Goal: Complete application form

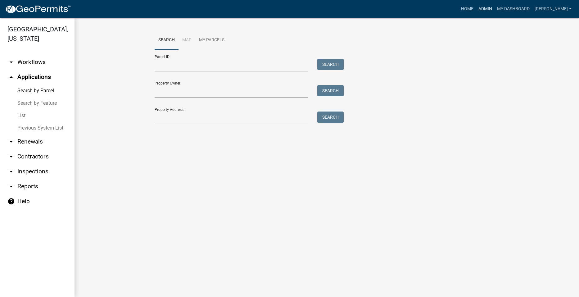
click at [495, 9] on link "Admin" at bounding box center [485, 9] width 19 height 12
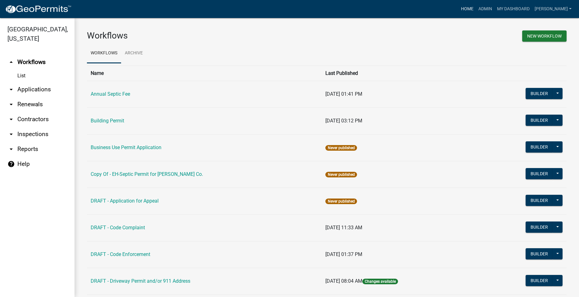
click at [472, 7] on link "Home" at bounding box center [467, 9] width 17 height 12
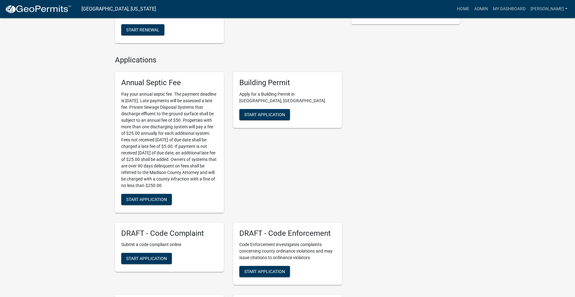
scroll to position [603, 0]
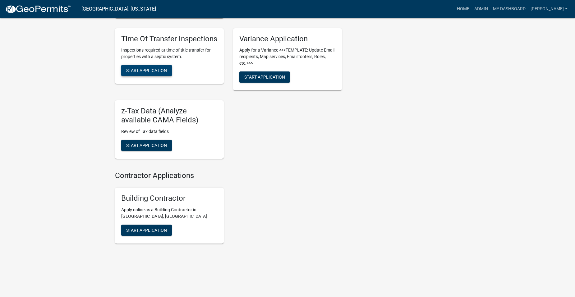
click at [150, 68] on span "Start Application" at bounding box center [146, 70] width 41 height 5
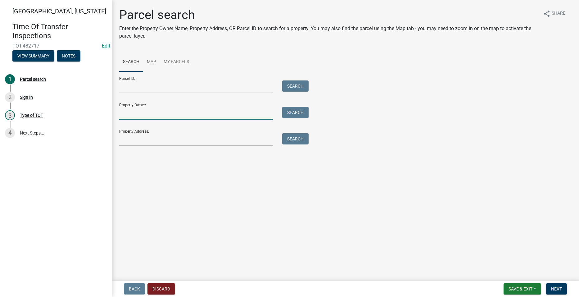
click at [154, 114] on input "Property Owner:" at bounding box center [196, 113] width 154 height 13
click at [129, 142] on input "Property Address:" at bounding box center [196, 139] width 154 height 13
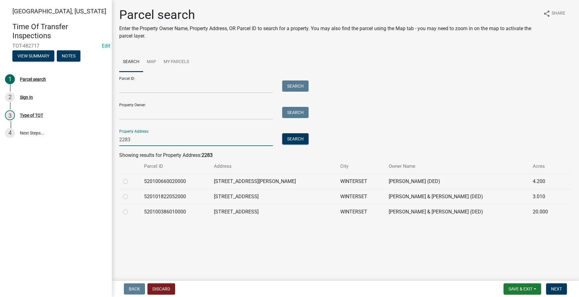
type input "2283"
click at [130, 178] on label at bounding box center [130, 178] width 0 height 0
click at [130, 181] on input "radio" at bounding box center [132, 180] width 4 height 4
radio input "true"
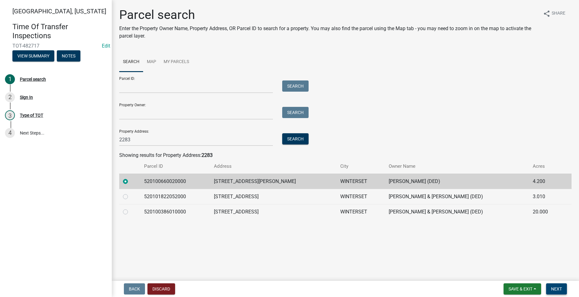
click at [555, 288] on span "Next" at bounding box center [556, 288] width 11 height 5
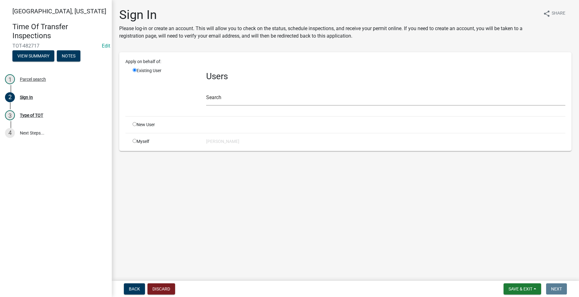
click at [135, 143] on input "radio" at bounding box center [135, 141] width 4 height 4
radio input "true"
radio input "false"
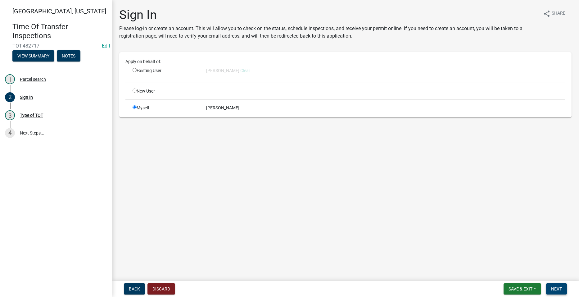
click at [552, 289] on span "Next" at bounding box center [556, 288] width 11 height 5
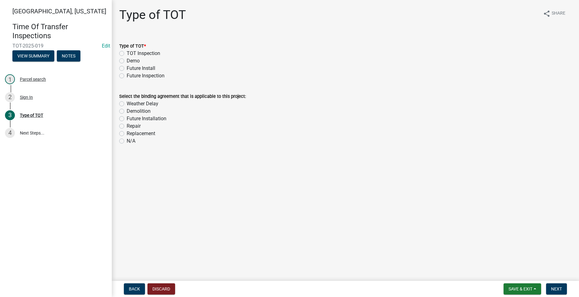
click at [127, 52] on label "TOT Inspection" at bounding box center [144, 53] width 34 height 7
click at [127, 52] on input "TOT Inspection" at bounding box center [129, 52] width 4 height 4
radio input "true"
click at [127, 142] on label "N/A" at bounding box center [131, 140] width 9 height 7
click at [127, 141] on input "N/A" at bounding box center [129, 139] width 4 height 4
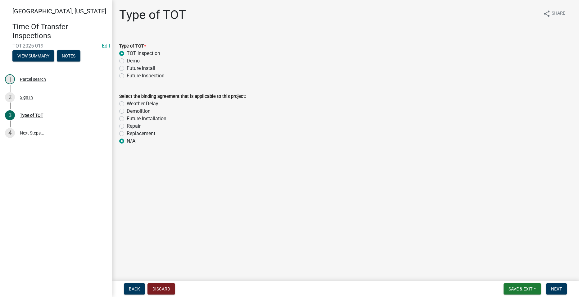
radio input "true"
click at [558, 288] on span "Next" at bounding box center [556, 288] width 11 height 5
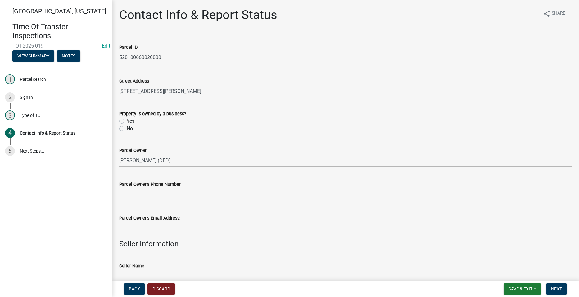
click at [127, 129] on label "No" at bounding box center [130, 128] width 6 height 7
click at [127, 129] on input "No" at bounding box center [129, 127] width 4 height 4
radio input "true"
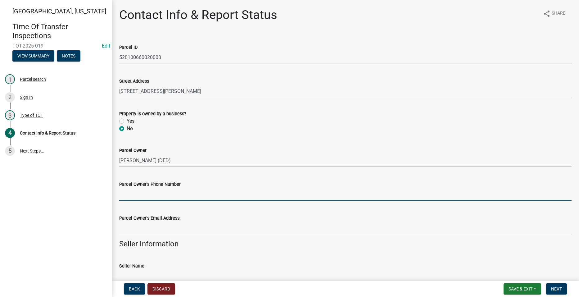
paste input "[PHONE_NUMBER]"
type input "[PHONE_NUMBER]"
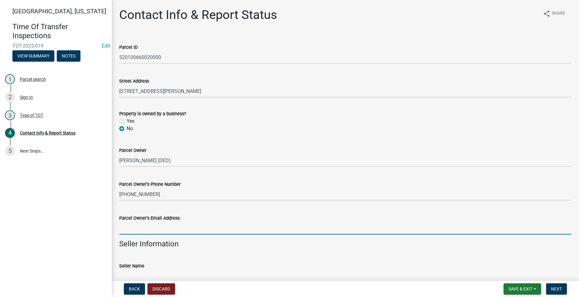
drag, startPoint x: 166, startPoint y: 230, endPoint x: 183, endPoint y: 225, distance: 17.2
click at [166, 230] on input "Parcel Owner's Email Address:" at bounding box center [345, 228] width 452 height 13
paste input "[EMAIL_ADDRESS][DOMAIN_NAME]"
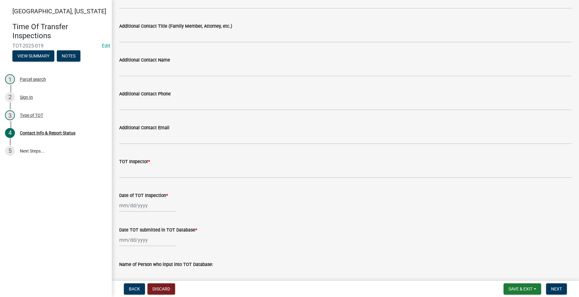
scroll to position [342, 0]
type input "[EMAIL_ADDRESS][DOMAIN_NAME]"
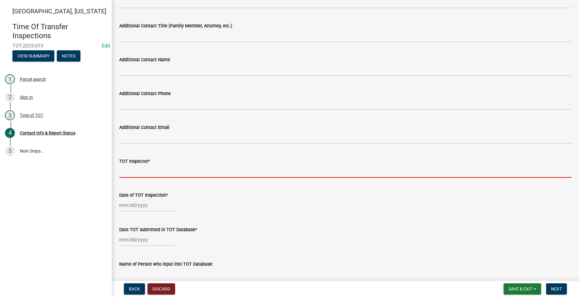
click at [138, 175] on input "TOT Inspector *" at bounding box center [345, 171] width 452 height 13
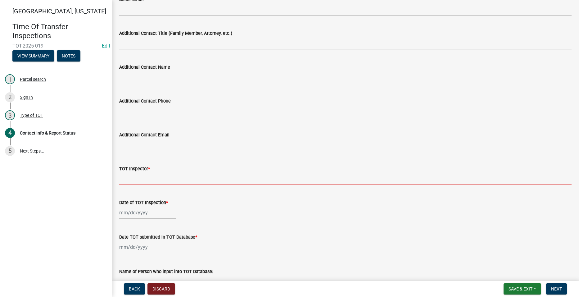
scroll to position [349, 0]
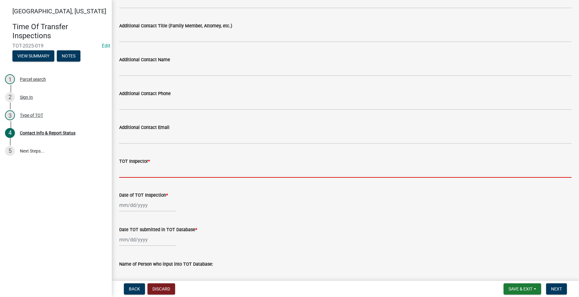
type input "[PERSON_NAME]"
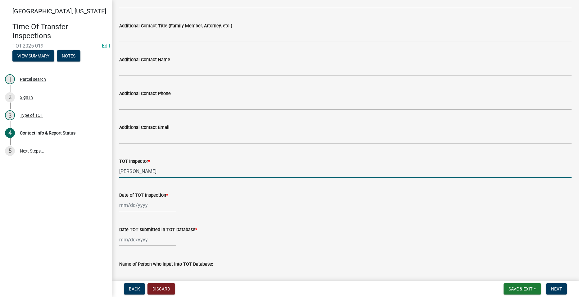
select select "9"
select select "2025"
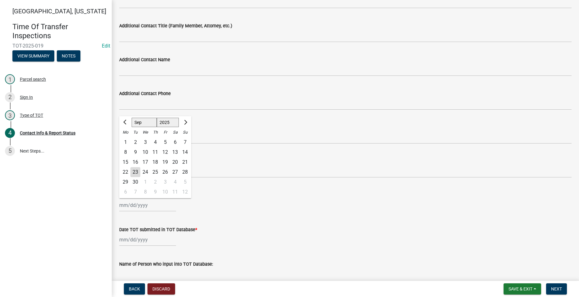
click at [133, 205] on div "[PERSON_NAME] Feb Mar Apr [PERSON_NAME][DATE] Oct Nov [DATE] 1526 1527 1528 152…" at bounding box center [147, 205] width 57 height 13
click at [135, 171] on div "23" at bounding box center [135, 172] width 10 height 10
type input "[DATE]"
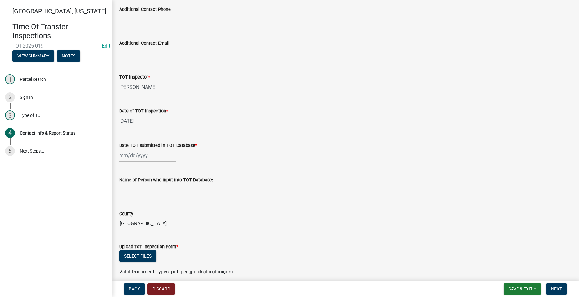
scroll to position [442, 0]
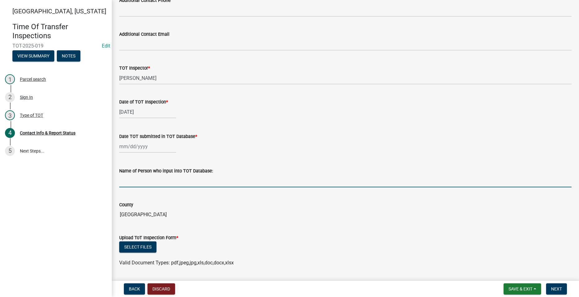
click at [152, 185] on input "Name of Person who input into TOT Database:" at bounding box center [345, 181] width 452 height 13
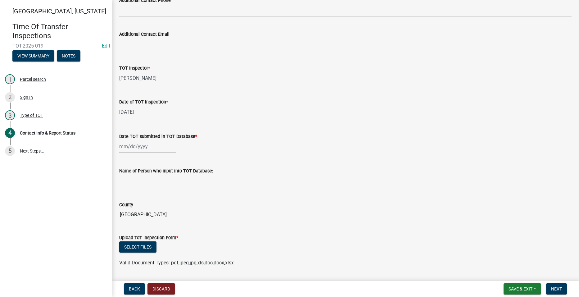
click at [297, 220] on input "[GEOGRAPHIC_DATA]" at bounding box center [345, 214] width 452 height 12
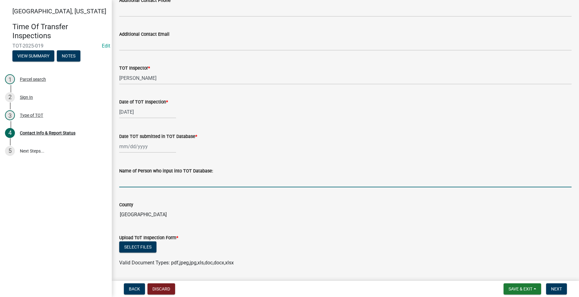
click at [125, 182] on input "Name of Person who input into TOT Database:" at bounding box center [345, 181] width 452 height 13
click at [131, 113] on div "[DATE]" at bounding box center [147, 112] width 57 height 13
select select "9"
select select "2025"
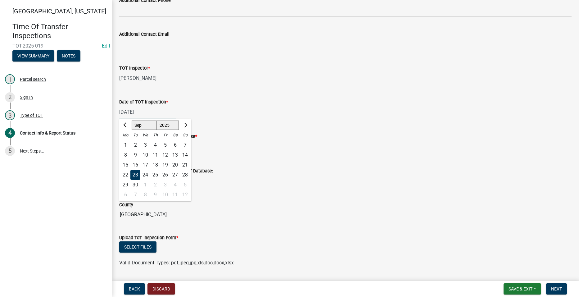
click at [132, 111] on input "[DATE]" at bounding box center [147, 112] width 57 height 13
click at [144, 145] on div "3" at bounding box center [145, 145] width 10 height 10
type input "[DATE]"
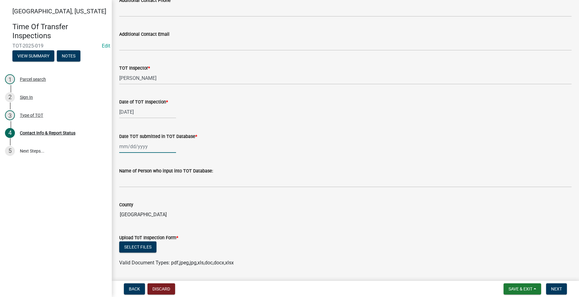
click at [133, 146] on div at bounding box center [147, 146] width 57 height 13
select select "9"
select select "2025"
click at [135, 207] on div "23" at bounding box center [135, 209] width 10 height 10
type input "[DATE]"
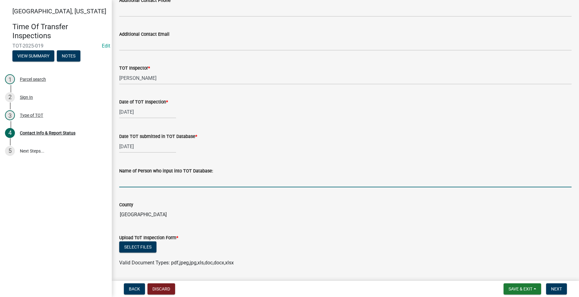
click at [128, 185] on input "Name of Person who input into TOT Database:" at bounding box center [345, 181] width 452 height 13
type input "[PERSON_NAME]"
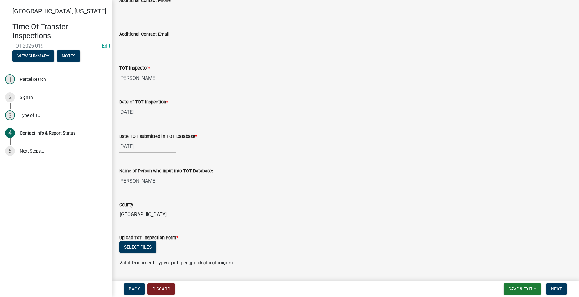
click at [263, 206] on div "County" at bounding box center [345, 204] width 452 height 7
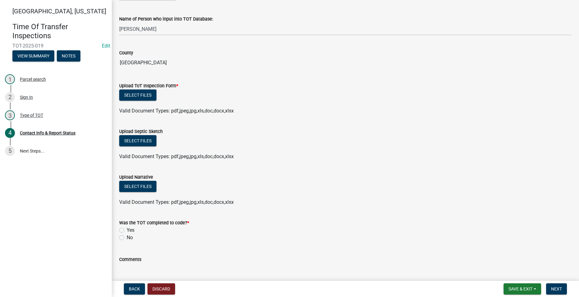
scroll to position [598, 0]
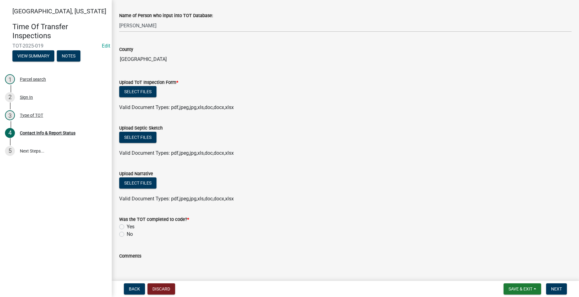
click at [127, 226] on label "Yes" at bounding box center [131, 226] width 8 height 7
click at [127, 226] on input "Yes" at bounding box center [129, 225] width 4 height 4
radio input "true"
click at [132, 93] on button "Select files" at bounding box center [137, 91] width 37 height 11
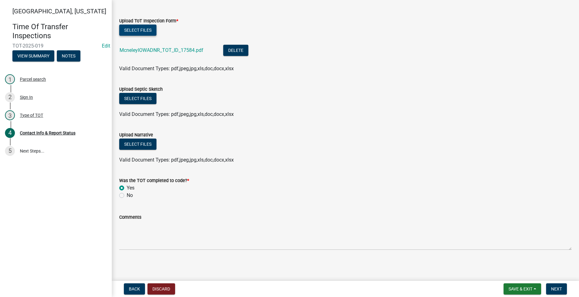
scroll to position [660, 0]
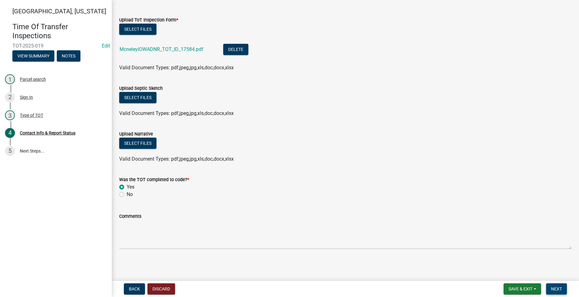
click at [555, 286] on span "Next" at bounding box center [556, 288] width 11 height 5
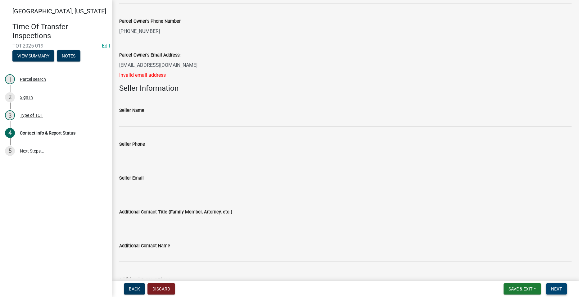
scroll to position [132, 0]
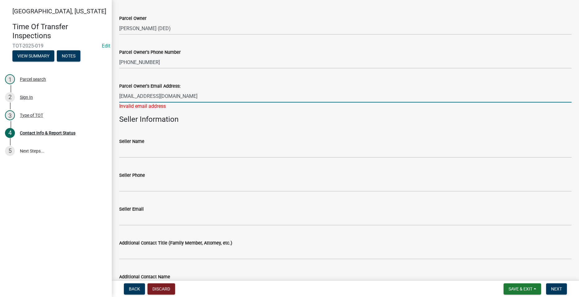
click at [122, 97] on input "[EMAIL_ADDRESS][DOMAIN_NAME]" at bounding box center [345, 96] width 452 height 13
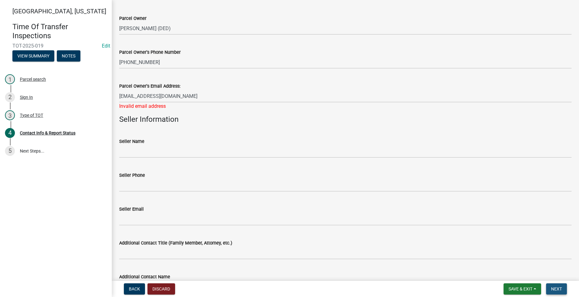
click at [557, 287] on span "Next" at bounding box center [556, 288] width 11 height 5
click at [559, 290] on span "Next" at bounding box center [556, 288] width 11 height 5
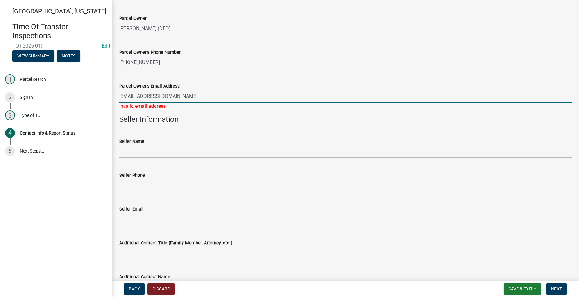
drag, startPoint x: 169, startPoint y: 97, endPoint x: 121, endPoint y: 98, distance: 47.8
click at [121, 98] on input "[EMAIL_ADDRESS][DOMAIN_NAME]" at bounding box center [345, 96] width 452 height 13
type input "[EMAIL_ADDRESS][DOMAIN_NAME]"
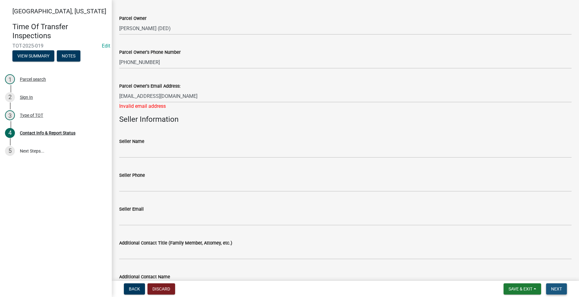
click at [555, 286] on span "Next" at bounding box center [556, 288] width 11 height 5
click at [557, 286] on span "Next" at bounding box center [556, 288] width 11 height 5
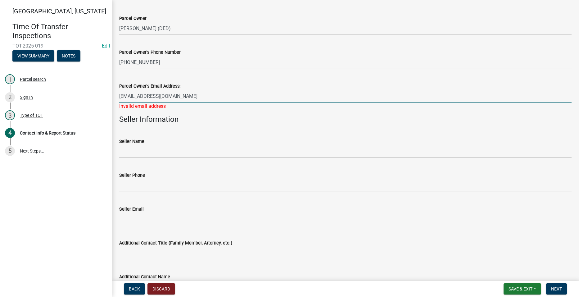
click at [134, 100] on input "[EMAIL_ADDRESS][DOMAIN_NAME]" at bounding box center [345, 96] width 452 height 13
drag, startPoint x: 169, startPoint y: 99, endPoint x: 116, endPoint y: 100, distance: 53.7
click at [116, 100] on div "Parcel Owner's Email Address: [EMAIL_ADDRESS][DOMAIN_NAME] Invalid email address" at bounding box center [346, 92] width 462 height 36
click at [526, 290] on span "Save & Exit" at bounding box center [521, 288] width 24 height 5
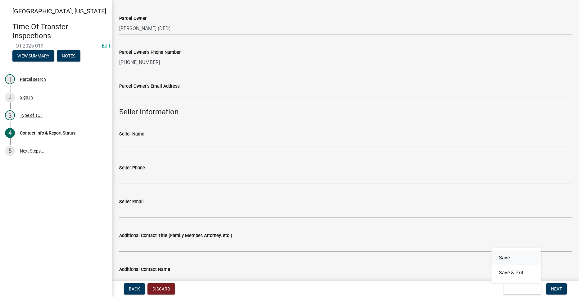
click at [513, 256] on button "Save" at bounding box center [517, 257] width 50 height 15
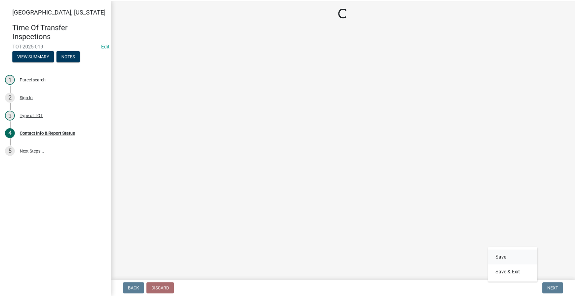
scroll to position [0, 0]
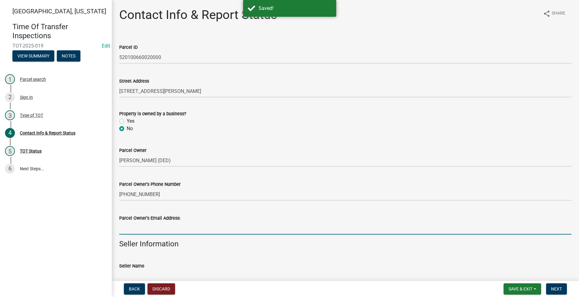
click at [152, 230] on input "Parcel Owner's Email Address:" at bounding box center [345, 228] width 452 height 13
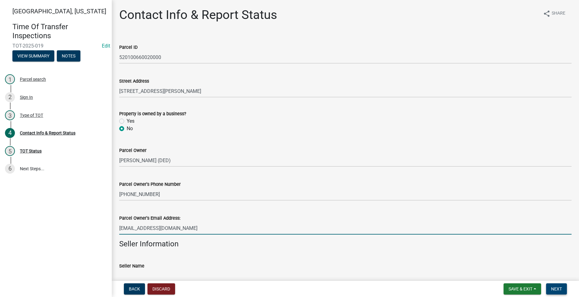
type input "[EMAIL_ADDRESS][DOMAIN_NAME]"
click at [559, 288] on span "Next" at bounding box center [556, 288] width 11 height 5
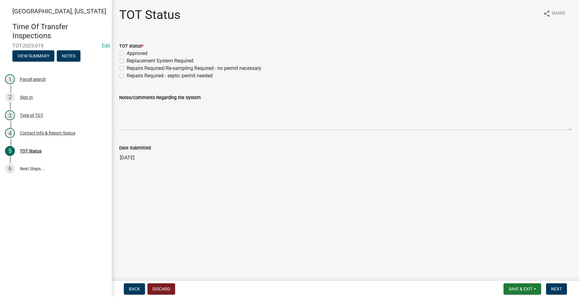
click at [127, 53] on label "Approved" at bounding box center [137, 53] width 21 height 7
click at [127, 53] on input "Approved" at bounding box center [129, 52] width 4 height 4
radio input "true"
click at [559, 288] on span "Next" at bounding box center [556, 288] width 11 height 5
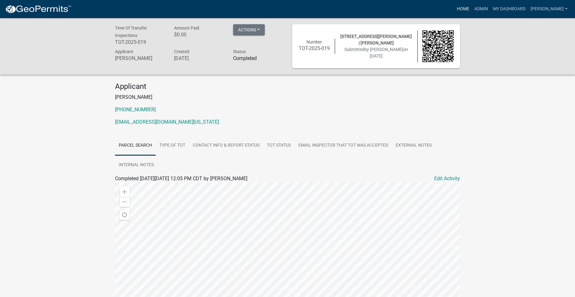
click at [471, 8] on link "Home" at bounding box center [462, 9] width 17 height 12
click at [490, 6] on link "Admin" at bounding box center [480, 9] width 19 height 12
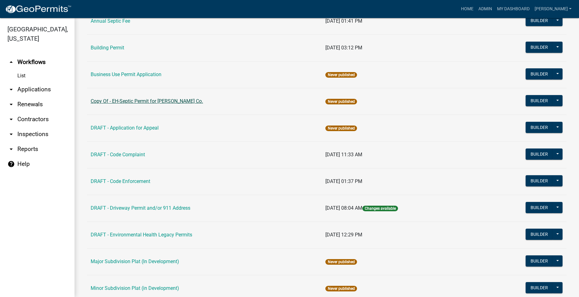
scroll to position [217, 0]
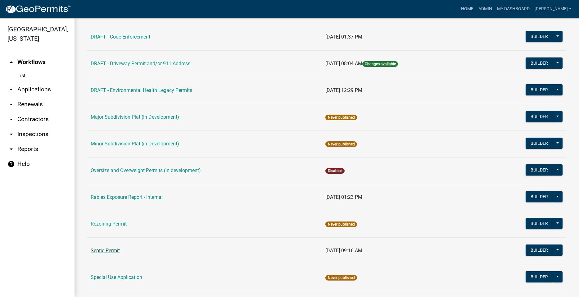
click at [111, 248] on link "Septic Permit" at bounding box center [105, 251] width 29 height 6
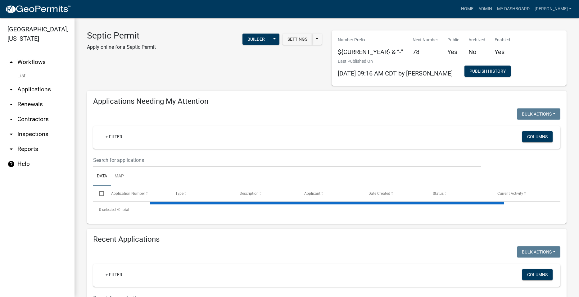
select select "2: 50"
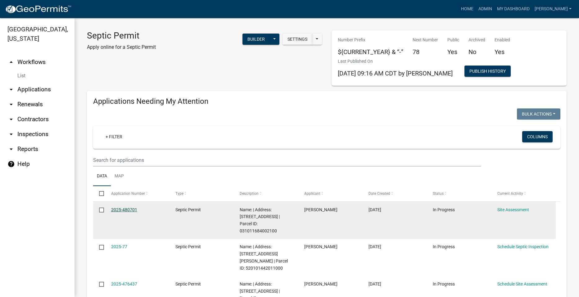
click at [125, 209] on link "2025-480701" at bounding box center [124, 209] width 26 height 5
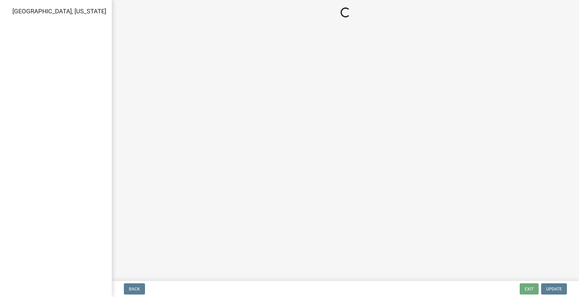
select select "cee7aade-c60a-47dc-8b48-e4cdff881902"
select select "dbe3a1b9-a4b3-48fa-b9c0-fee70399abae"
